Goal: Obtain resource: Obtain resource

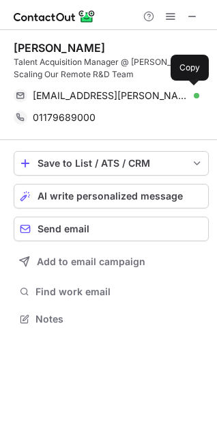
scroll to position [309, 217]
click at [188, 96] on span at bounding box center [192, 95] width 11 height 11
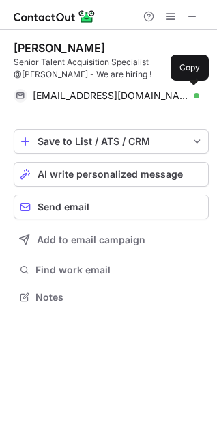
scroll to position [287, 217]
click at [189, 95] on span at bounding box center [192, 95] width 11 height 11
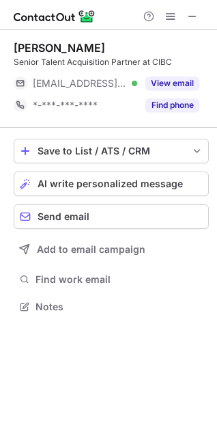
scroll to position [6, 6]
click at [175, 83] on button "View email" at bounding box center [173, 84] width 54 height 14
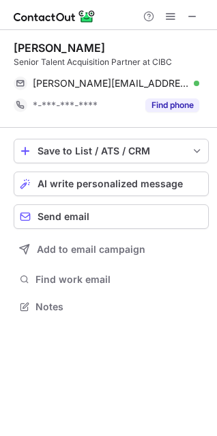
click at [197, 18] on span at bounding box center [192, 16] width 11 height 11
